Goal: Complete application form: Complete application form

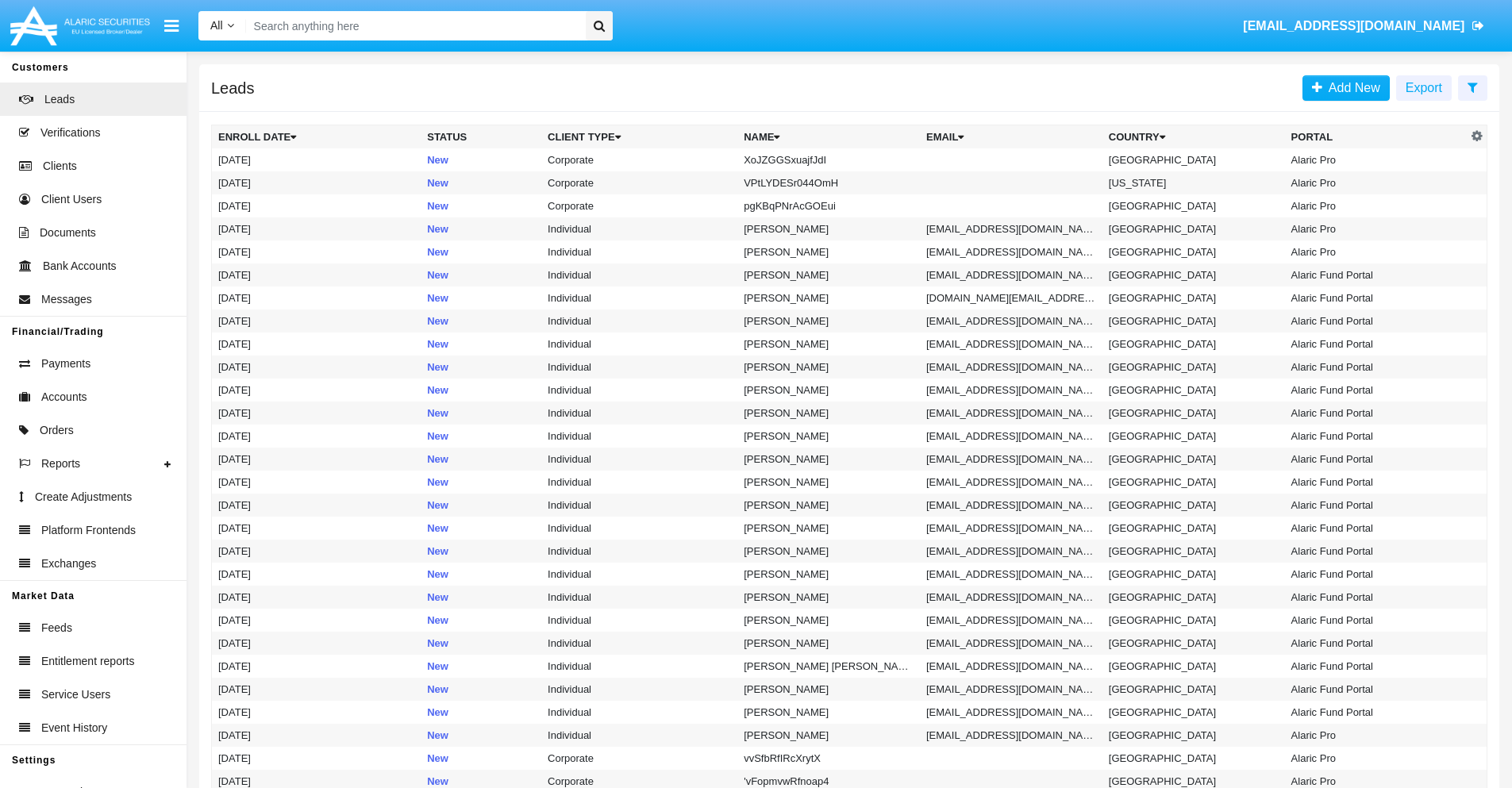
click at [1472, 87] on icon at bounding box center [1472, 87] width 10 height 13
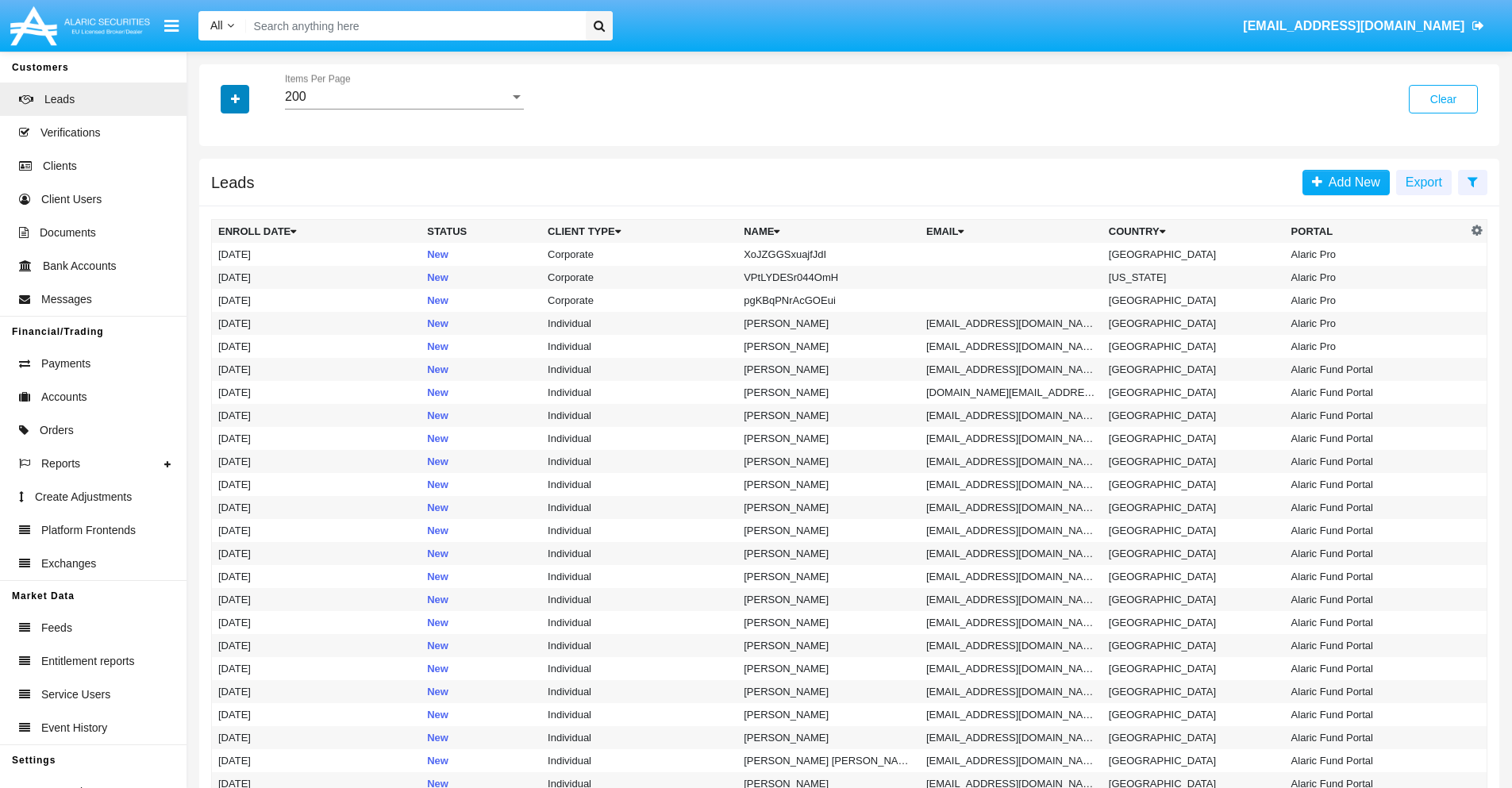
click at [235, 98] on icon "button" at bounding box center [235, 98] width 8 height 11
click at [248, 178] on span "Name" at bounding box center [248, 178] width 35 height 19
click at [218, 184] on input "Name" at bounding box center [217, 184] width 1 height 1
checkbox input "true"
click at [235, 98] on icon "button" at bounding box center [235, 98] width 8 height 11
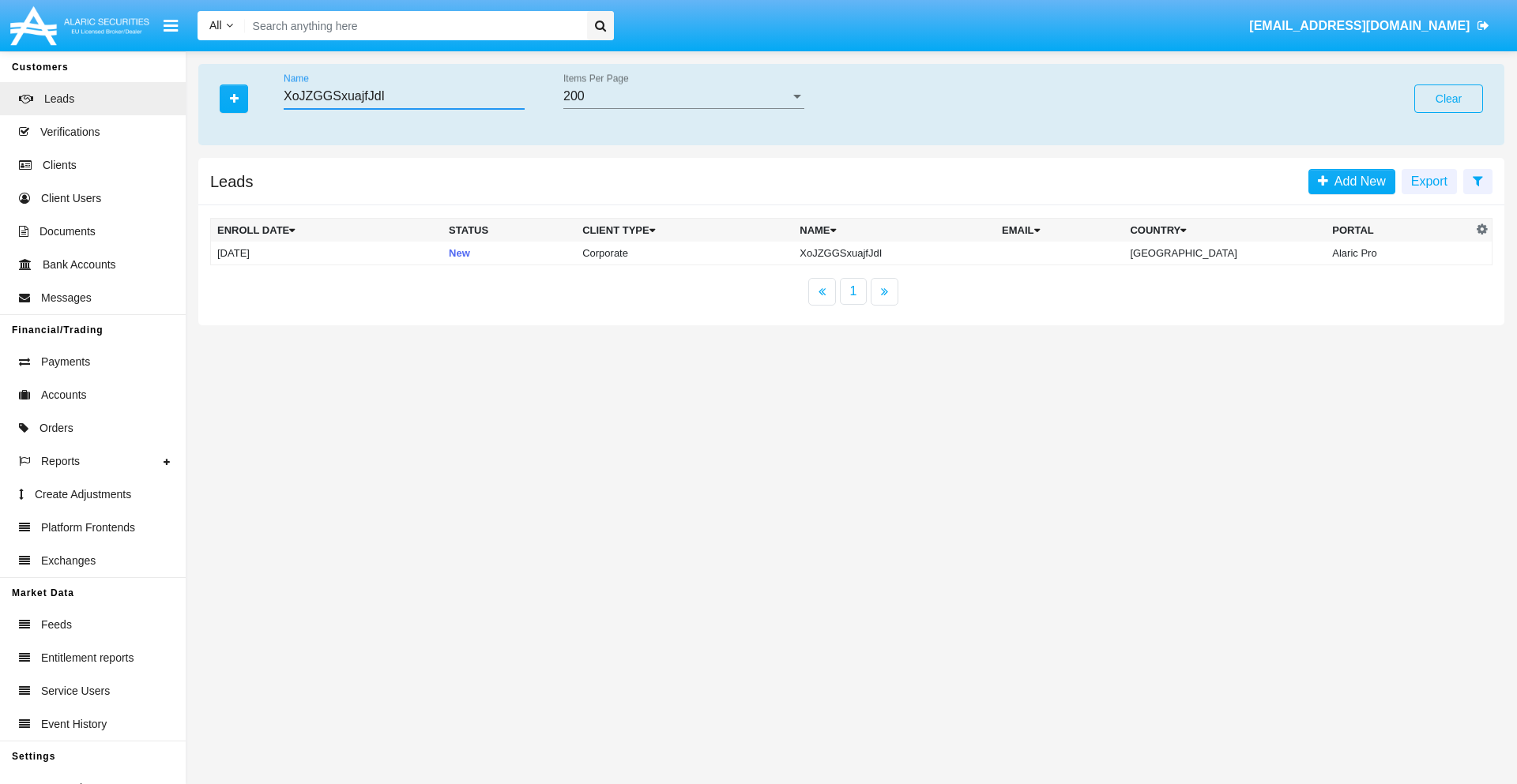
type input "XoJZGGSxuajfJdI"
click at [908, 253] on td "XoJZGGSxuajfJdI" at bounding box center [893, 253] width 202 height 23
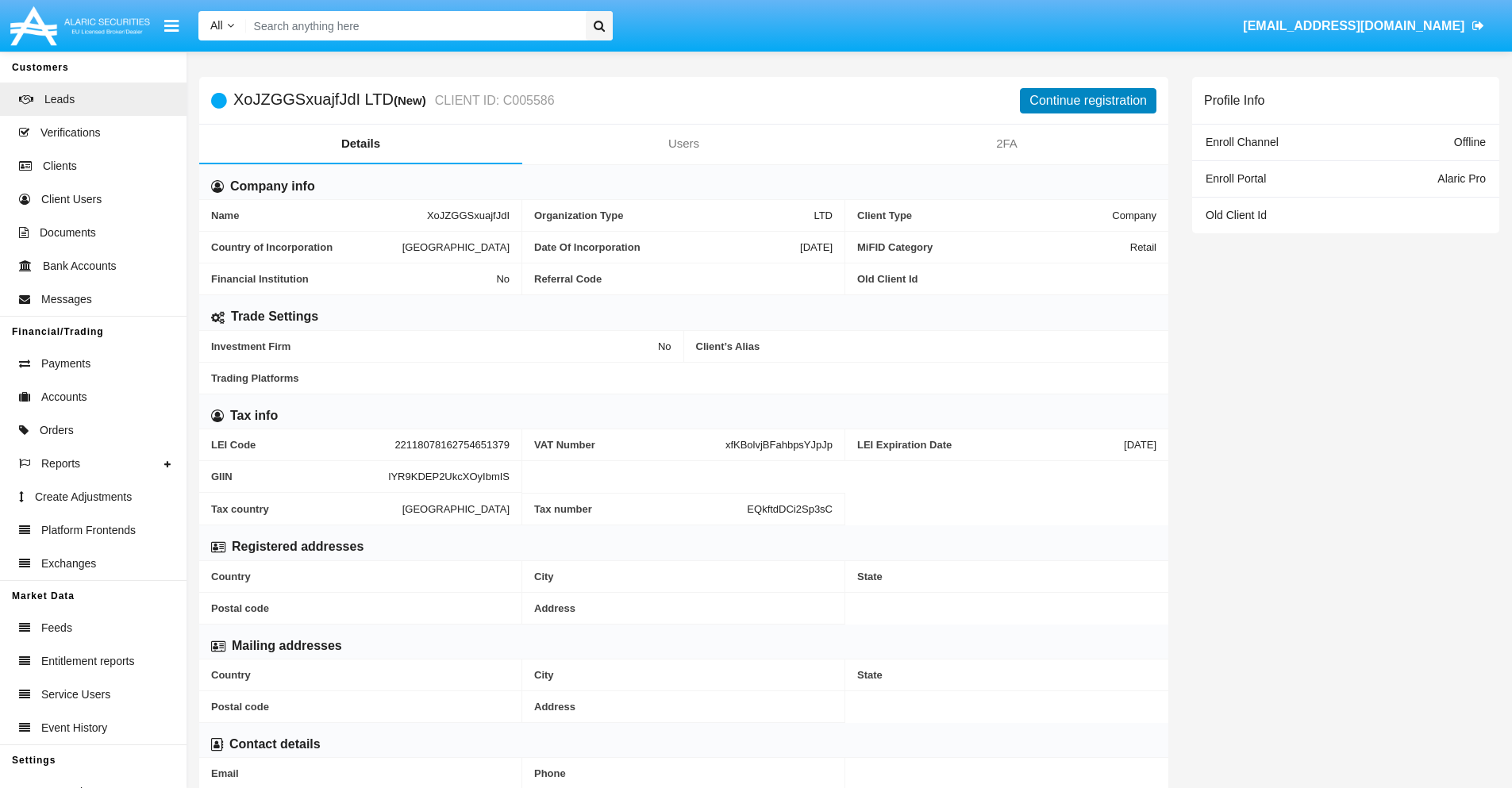
click at [1088, 100] on button "Continue registration" at bounding box center [1088, 101] width 136 height 25
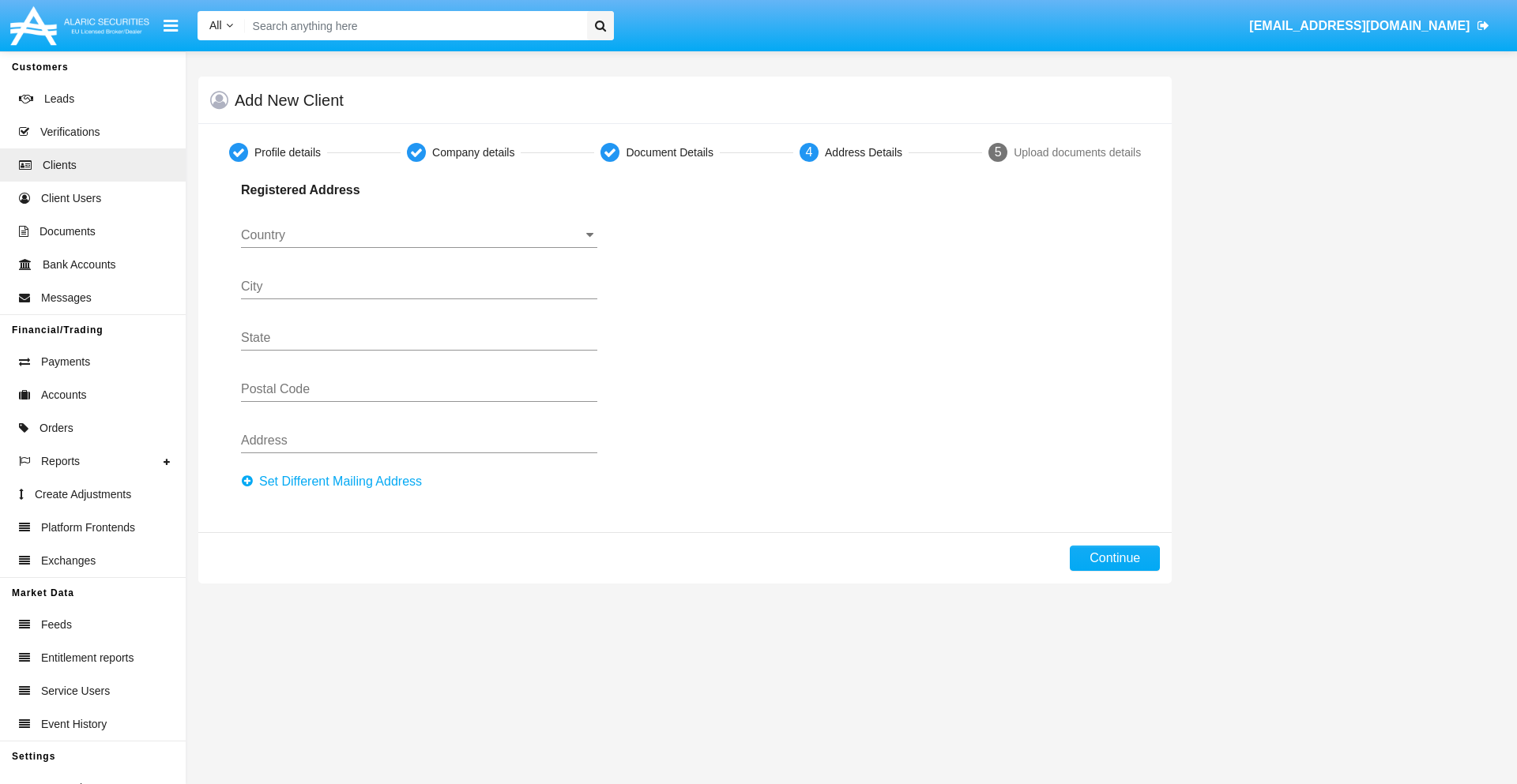
click at [336, 482] on button "Set Different Mailing Address" at bounding box center [336, 482] width 190 height 25
click at [1115, 558] on button "Continue" at bounding box center [1114, 558] width 90 height 25
click at [336, 482] on button "Set Different Mailing Address" at bounding box center [336, 482] width 190 height 25
type input "!"#$%&'()*+,-./:;<=>?@[\]^_`{|}~"
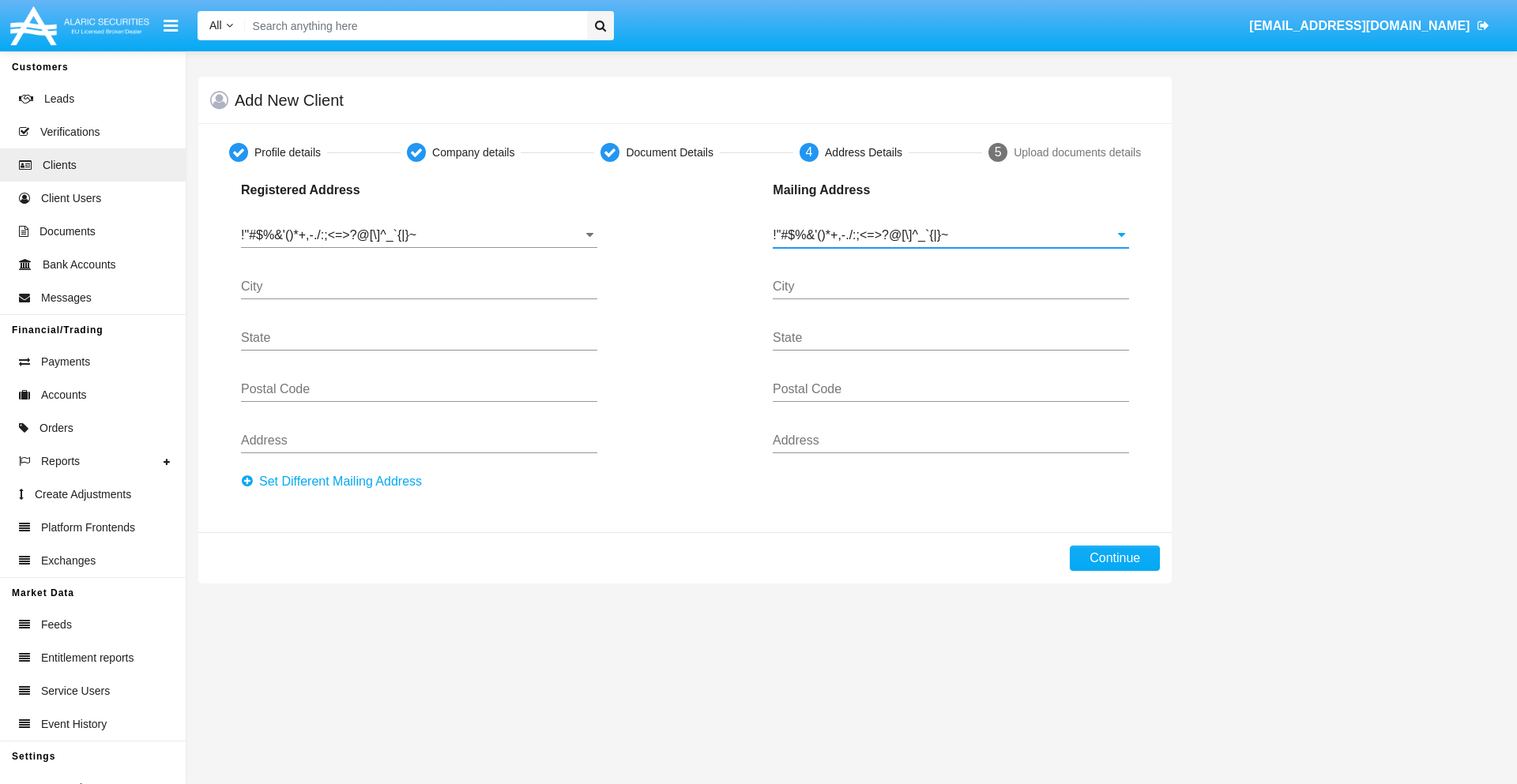
type input "!"#$%&'()*+,-./:;<=>?@[\]^_`{|}~"
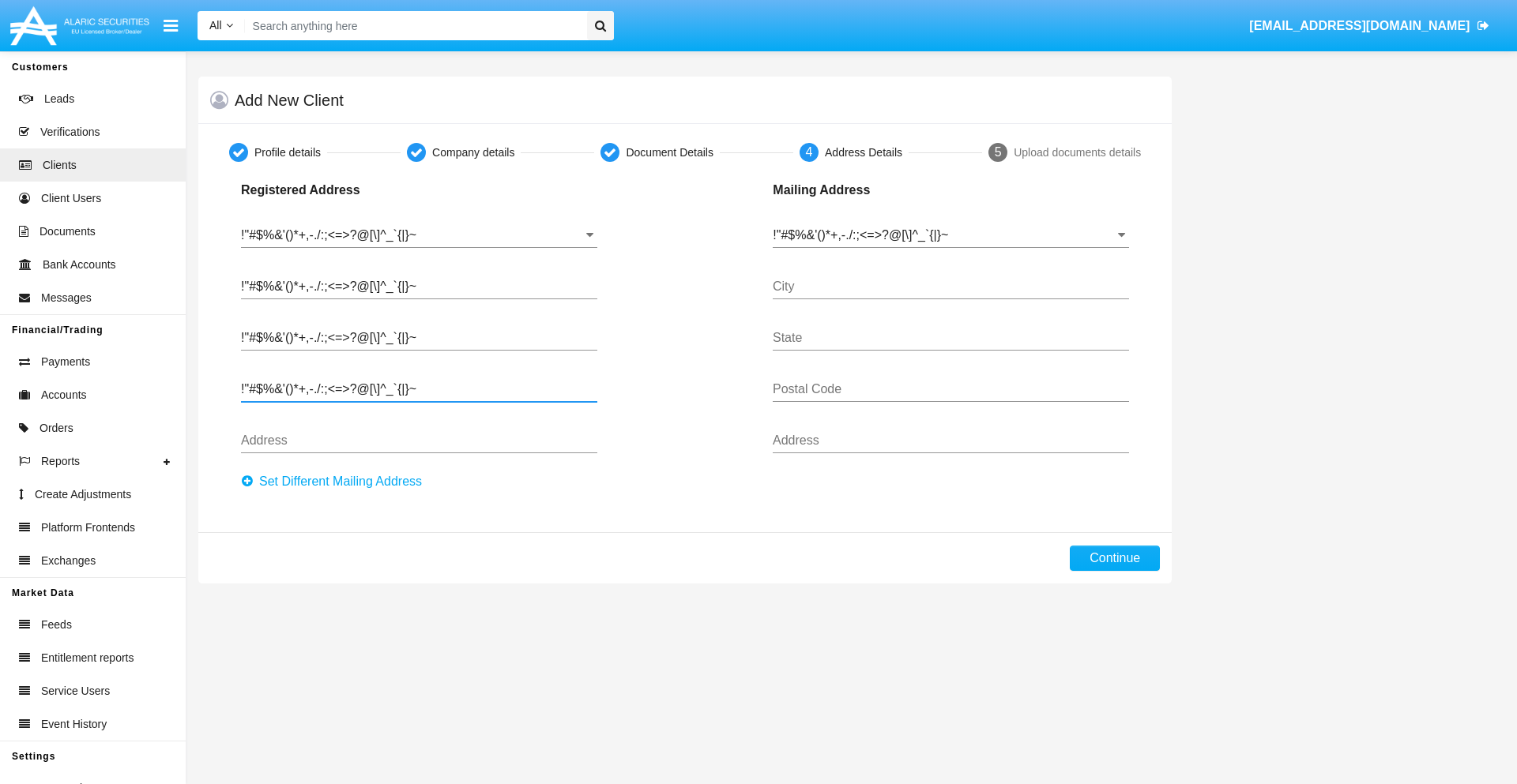
type input "!"#$%&'()*+,-./:;<=>?@[\]^_`{|}~"
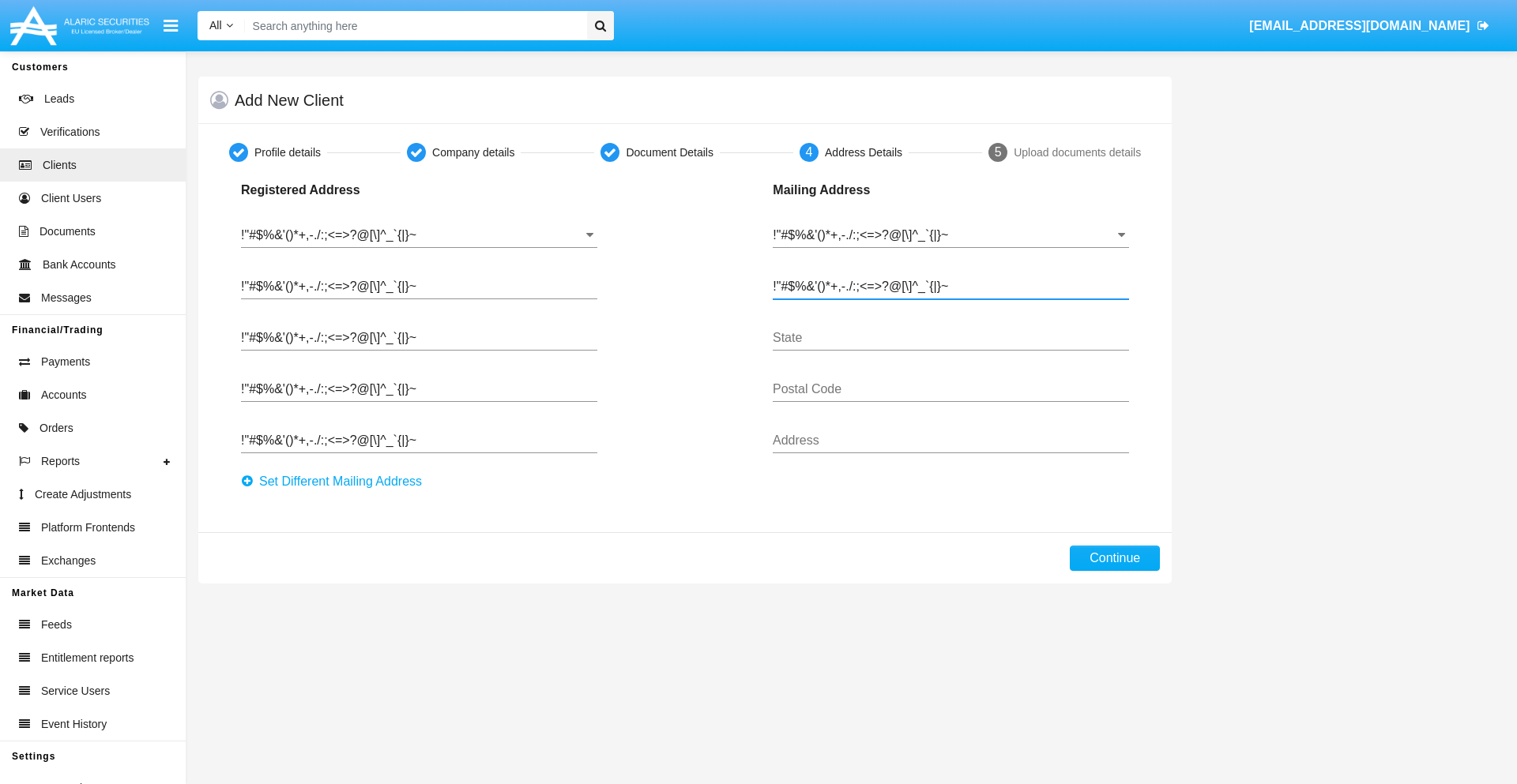
type input "!"#$%&'()*+,-./:;<=>?@[\]^_`{|}~"
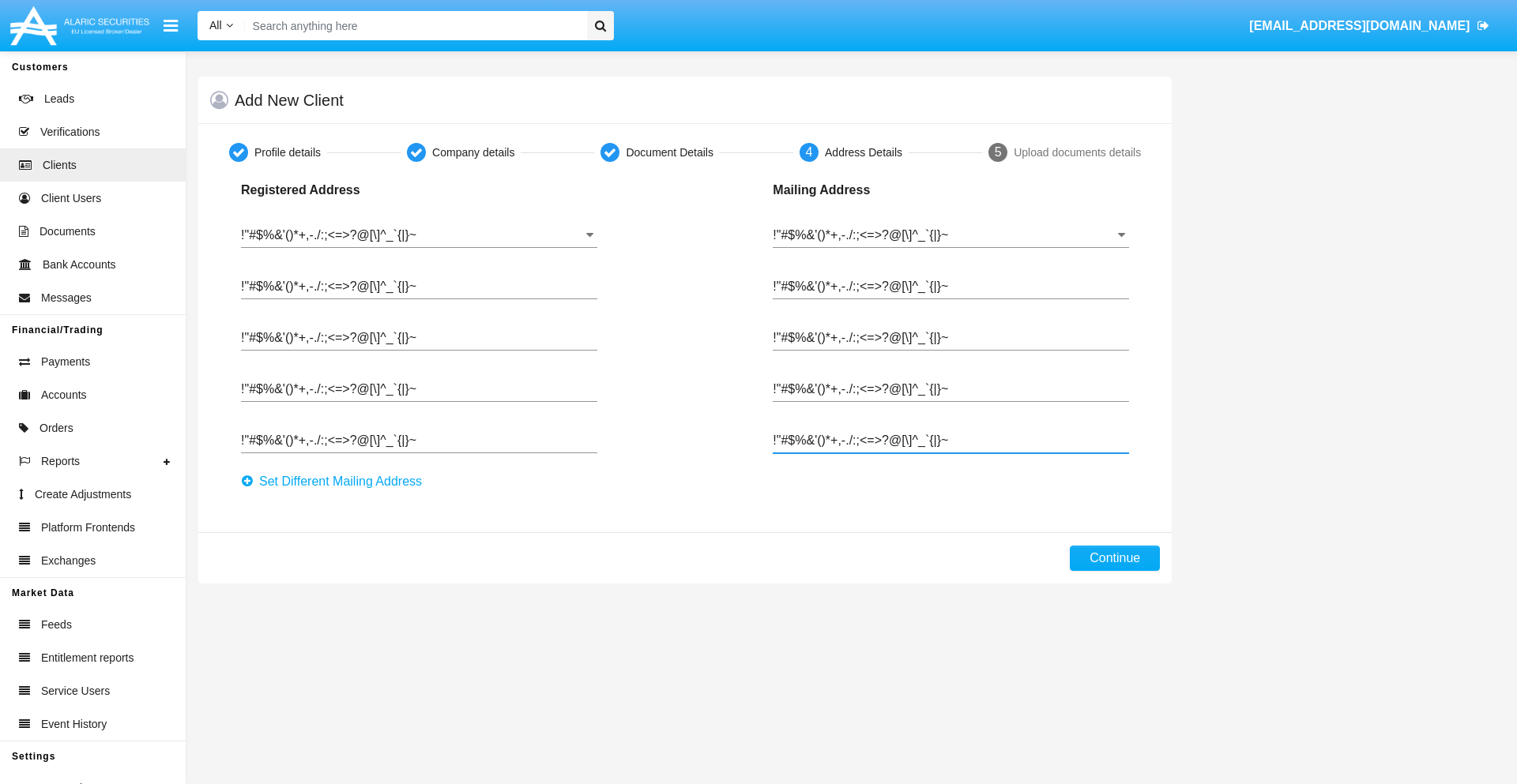
type input "!"#$%&'()*+,-./:;<=>?@[\]^_`{|}~"
click at [1115, 558] on button "Continue" at bounding box center [1114, 558] width 90 height 25
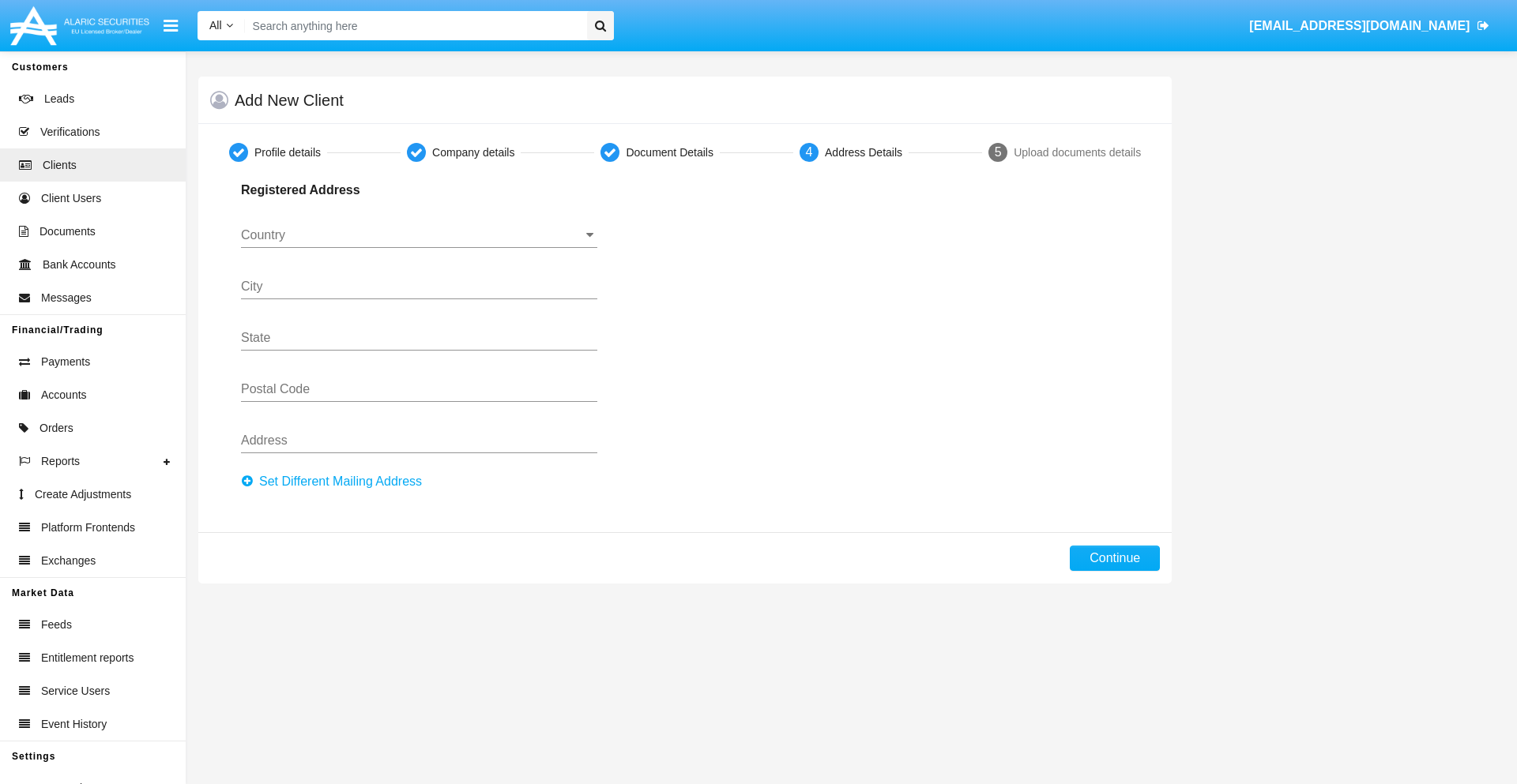
click at [336, 482] on button "Set Different Mailing Address" at bounding box center [336, 482] width 190 height 25
type input "0123456789"
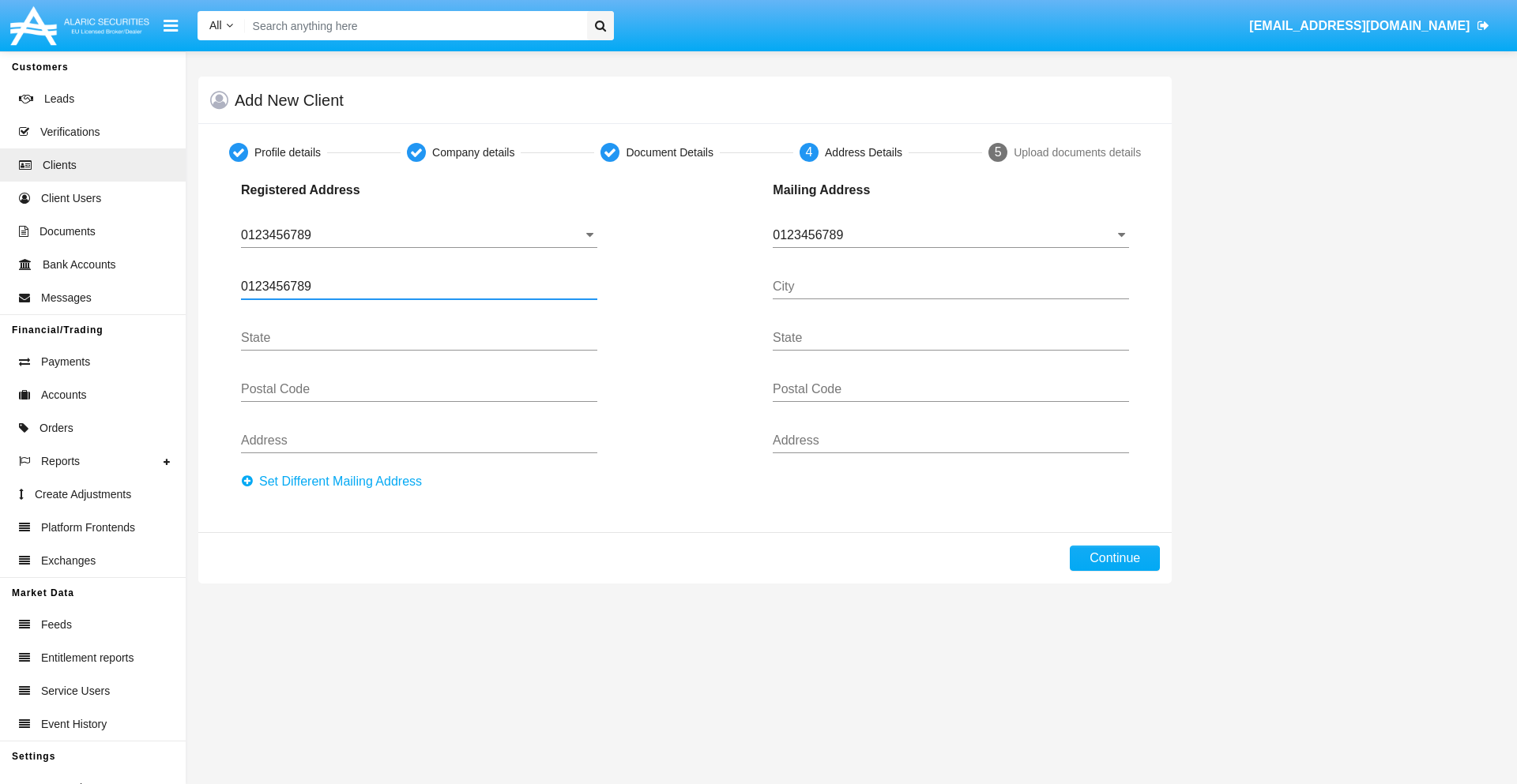
type input "0123456789"
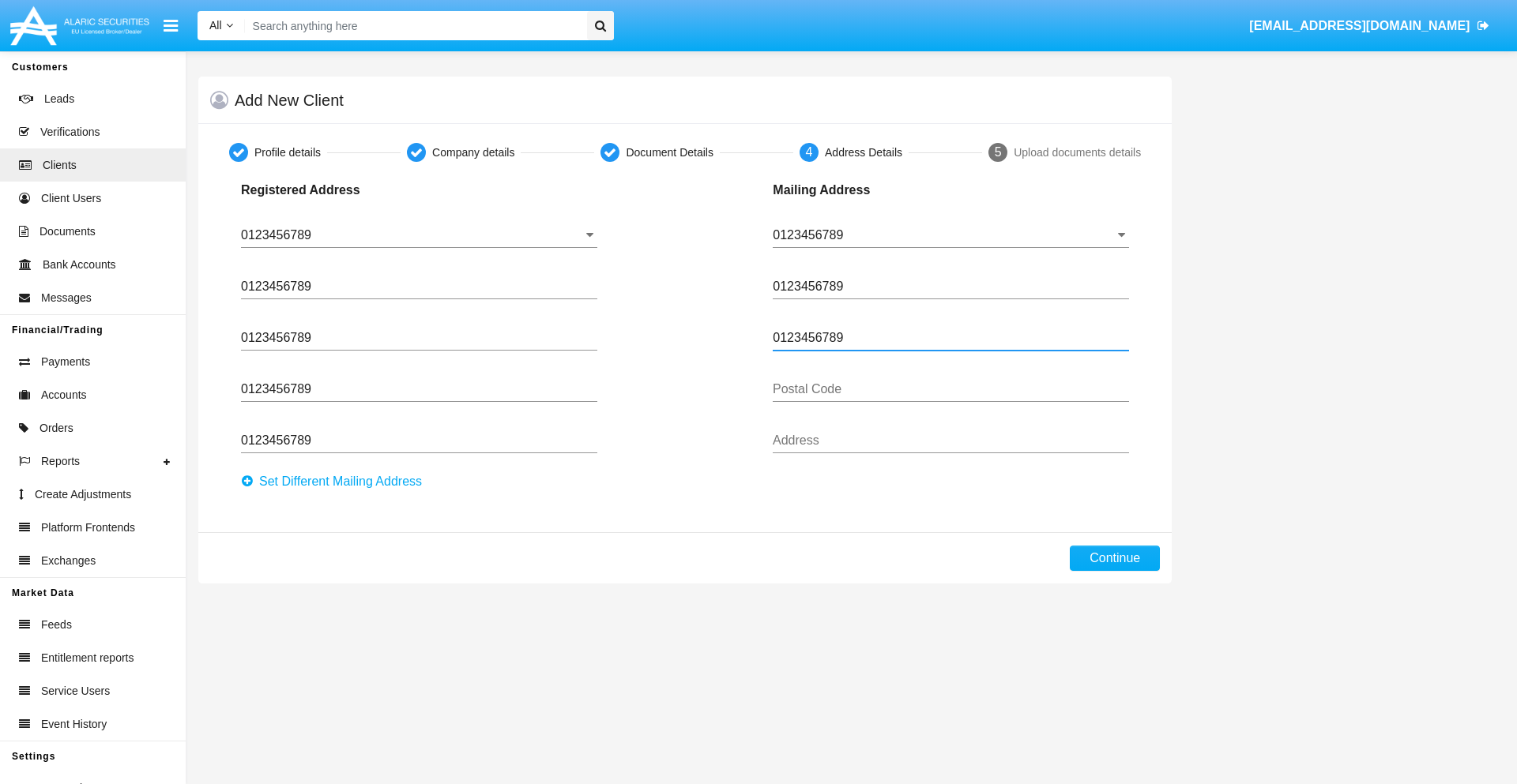
type input "0123456789"
click at [1115, 558] on button "Continue" at bounding box center [1114, 558] width 90 height 25
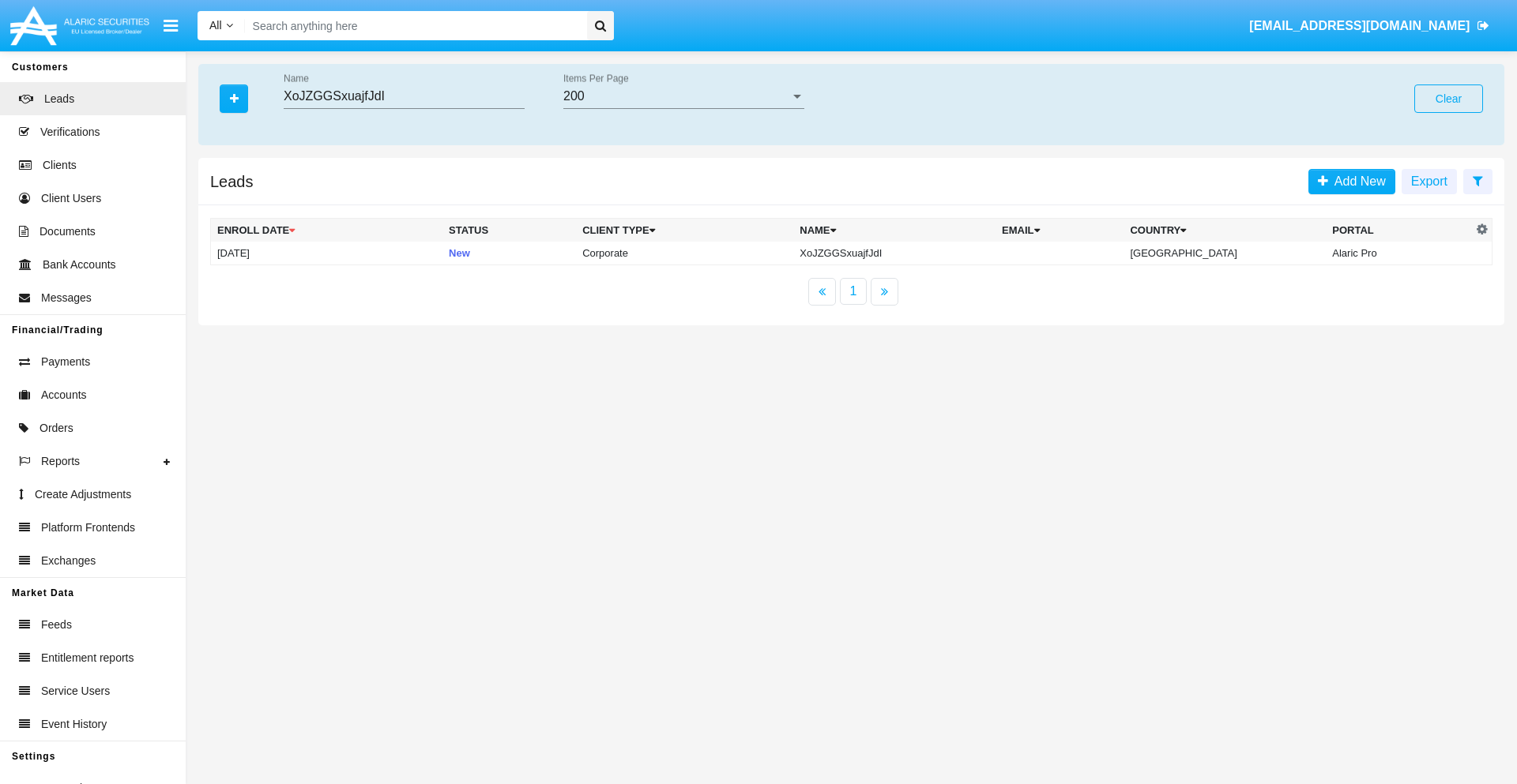
click at [1448, 99] on button "Clear" at bounding box center [1448, 99] width 69 height 28
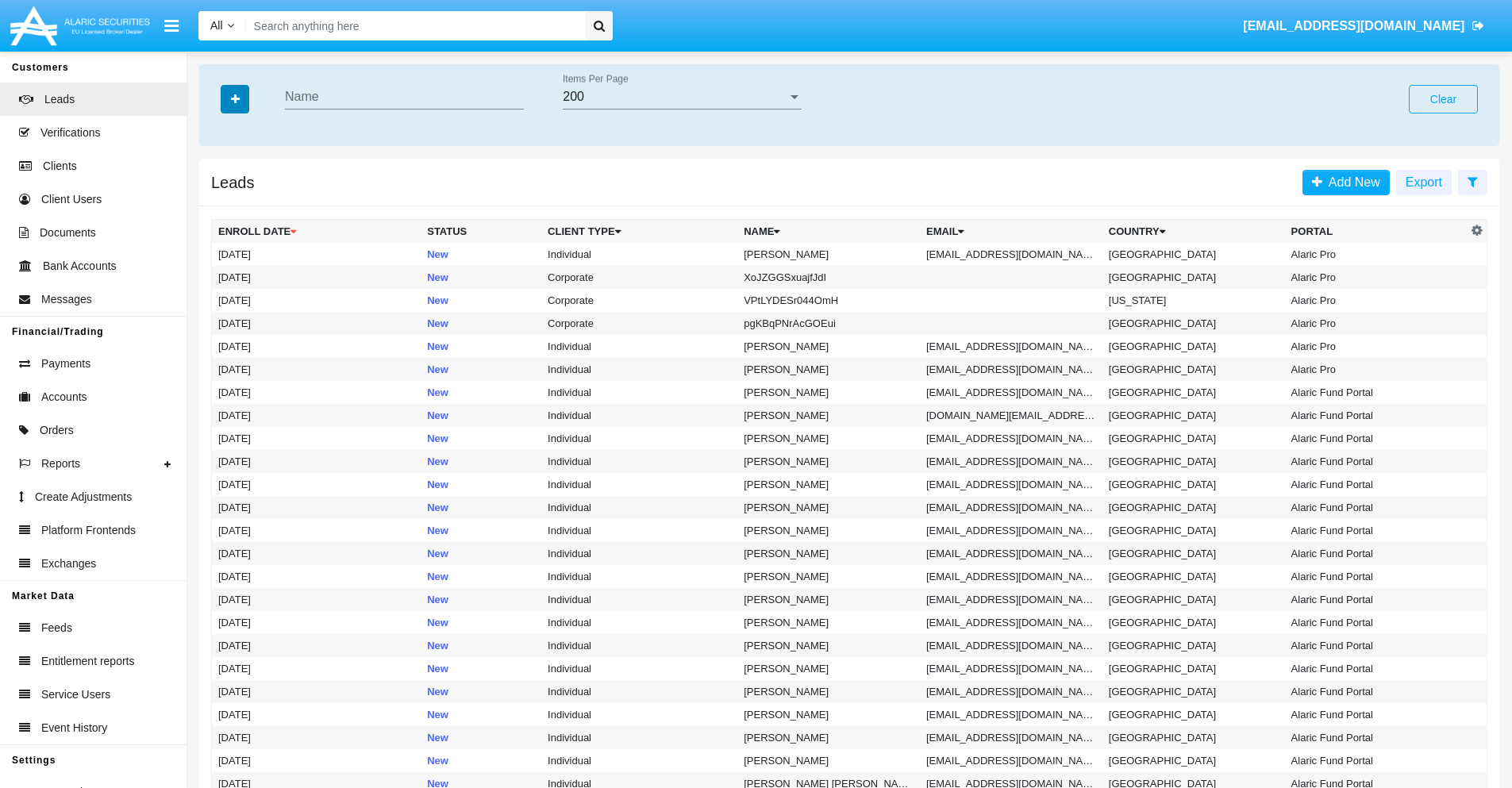
click at [235, 98] on icon "button" at bounding box center [235, 98] width 8 height 11
click at [247, 201] on span "Email" at bounding box center [247, 200] width 32 height 19
click at [218, 207] on input "Email" at bounding box center [217, 207] width 1 height 1
checkbox input "true"
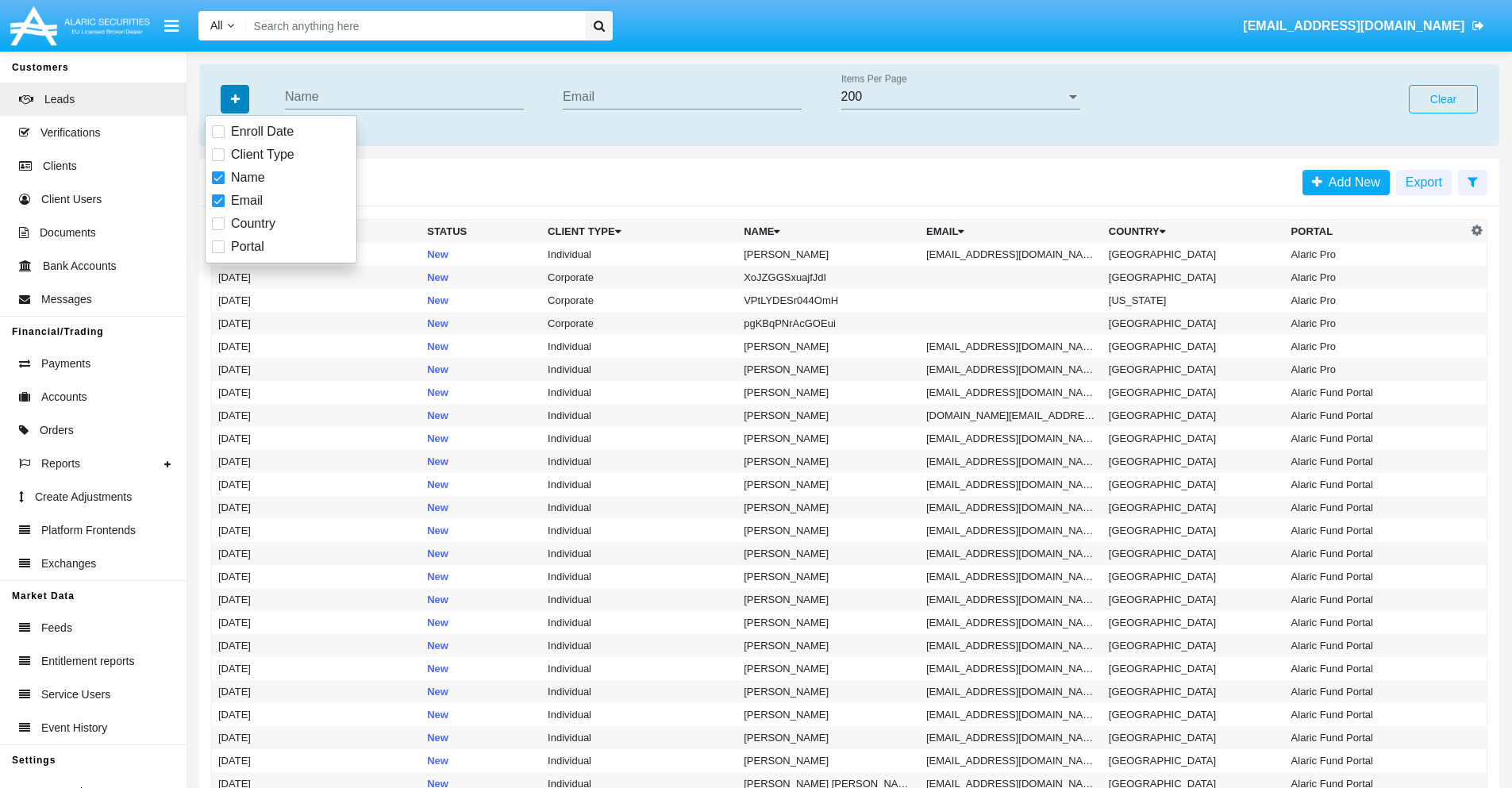
click at [235, 98] on icon "button" at bounding box center [235, 98] width 8 height 11
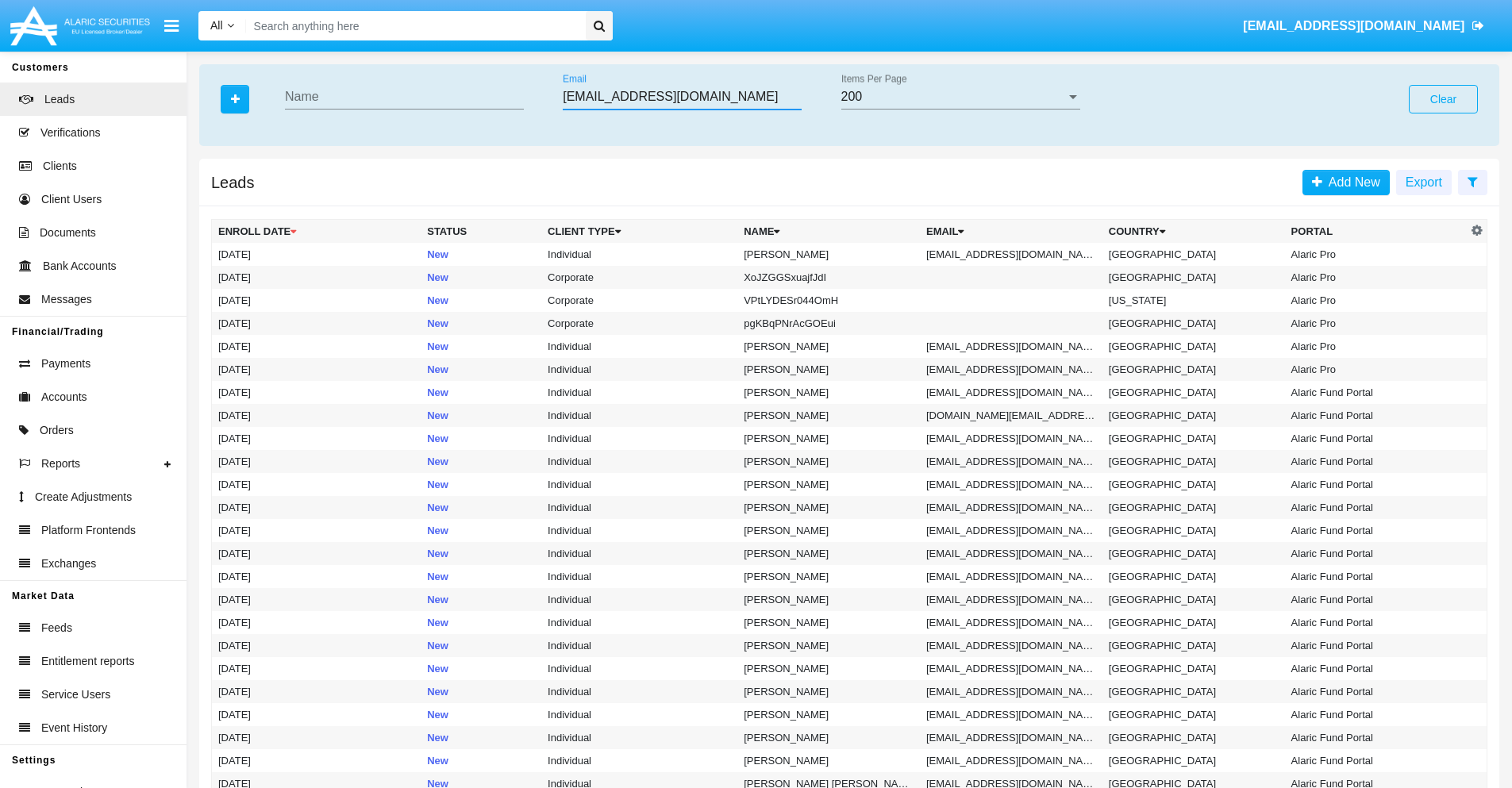
type input "rqehdr.awy8a@dsii.5pd.mil"
click at [1016, 254] on td "rqehdr.awy8a@dsii.5pd.mil" at bounding box center [1011, 253] width 183 height 23
